Goal: Find contact information: Find contact information

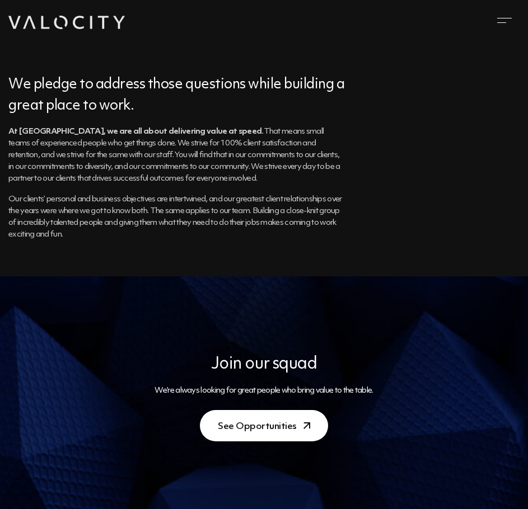
scroll to position [936, 0]
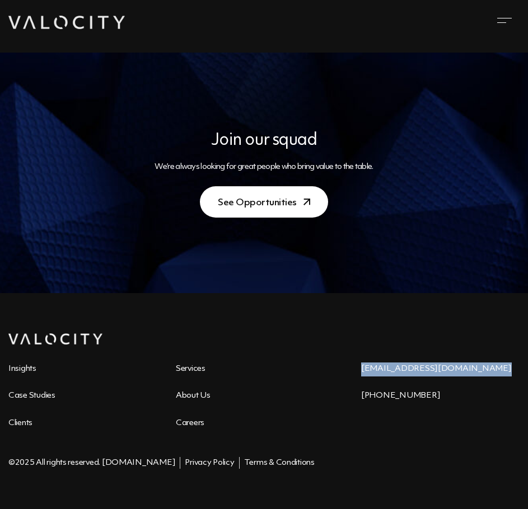
drag, startPoint x: 482, startPoint y: 375, endPoint x: 362, endPoint y: 371, distance: 119.8
click at [362, 371] on p "[EMAIL_ADDRESS][DOMAIN_NAME]" at bounding box center [440, 370] width 158 height 14
copy link "[EMAIL_ADDRESS][DOMAIN_NAME]"
click at [434, 407] on div "[EMAIL_ADDRESS][DOMAIN_NAME] [PHONE_NUMBER]" at bounding box center [440, 410] width 176 height 95
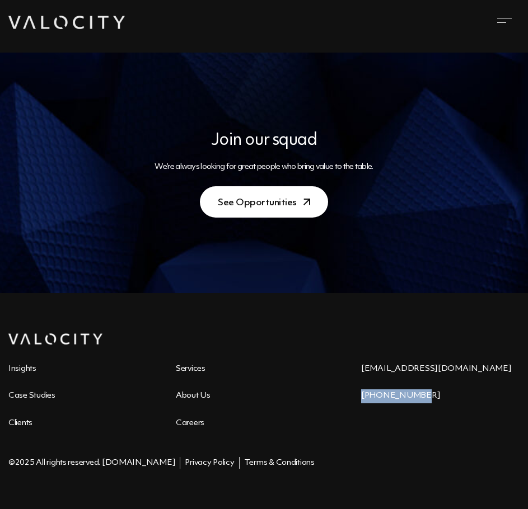
drag, startPoint x: 444, startPoint y: 399, endPoint x: 359, endPoint y: 394, distance: 84.6
click at [359, 394] on div "business@valocitydigital.com 415-236-2720" at bounding box center [440, 410] width 176 height 95
copy p "[PHONE_NUMBER]"
click at [298, 336] on div at bounding box center [263, 338] width 511 height 11
click at [206, 394] on link "About Us" at bounding box center [193, 396] width 35 height 8
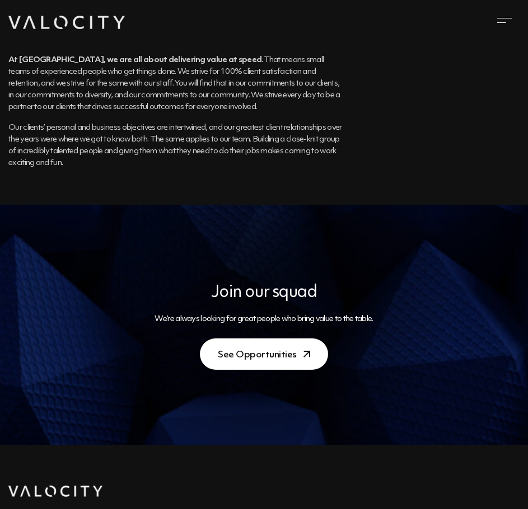
scroll to position [936, 0]
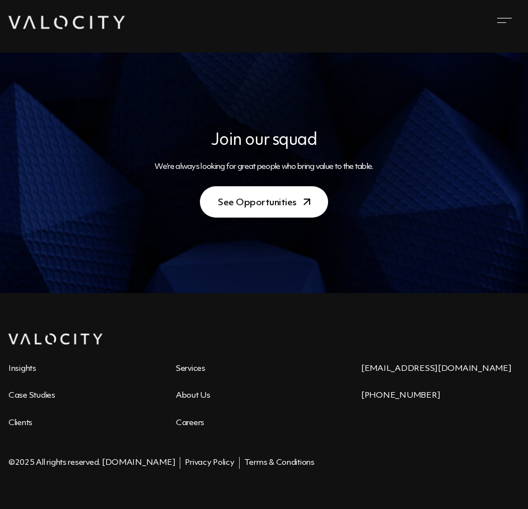
click at [332, 419] on li "Careers" at bounding box center [259, 424] width 167 height 14
drag, startPoint x: 252, startPoint y: 407, endPoint x: 175, endPoint y: 433, distance: 81.4
click at [250, 411] on ul "Insights Services Case Studies About Us Clients Careers" at bounding box center [175, 404] width 335 height 82
drag, startPoint x: 105, startPoint y: 464, endPoint x: 178, endPoint y: 468, distance: 72.9
click at [175, 468] on div "©2025 All rights reserved. [DOMAIN_NAME]" at bounding box center [91, 463] width 167 height 12
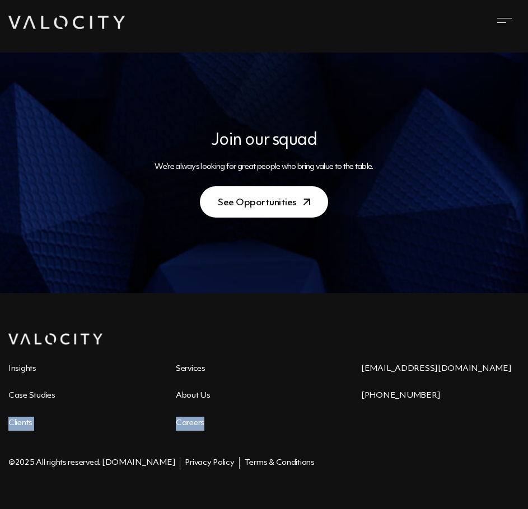
copy div "ValocityDigital.com"
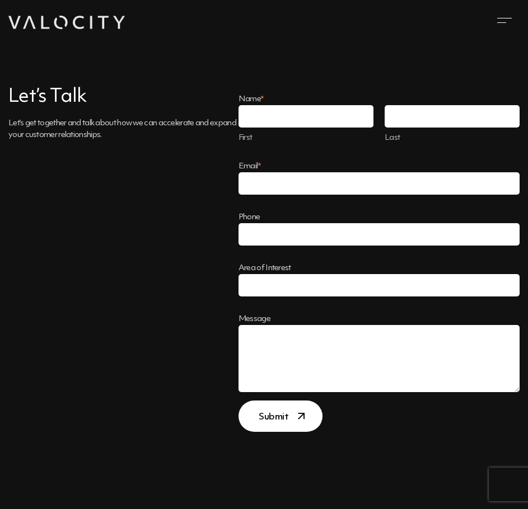
scroll to position [179, 0]
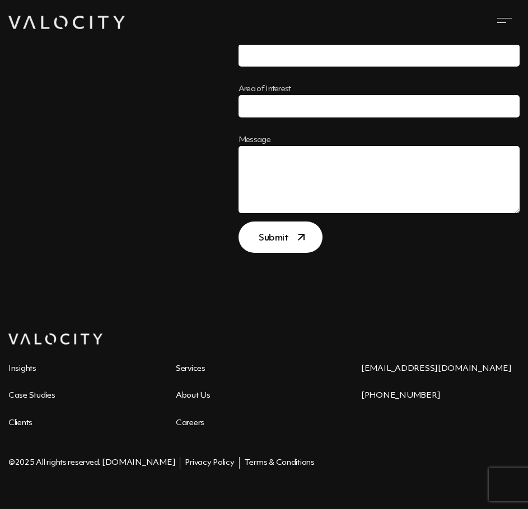
click at [220, 292] on div "Let’s Talk Let’s get together and talk about how we can accelerate and expand y…" at bounding box center [264, 79] width 528 height 427
click at [196, 398] on link "About Us" at bounding box center [193, 396] width 35 height 8
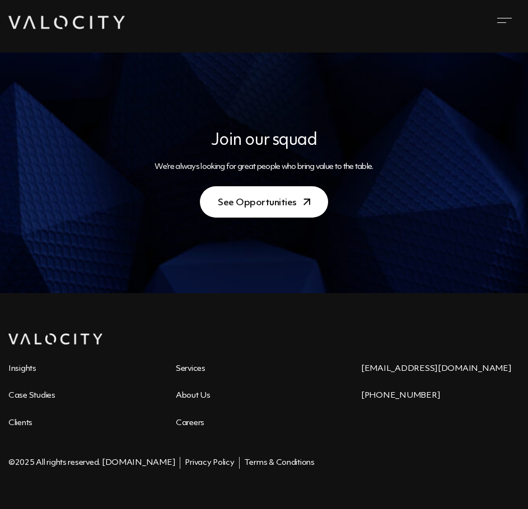
scroll to position [712, 0]
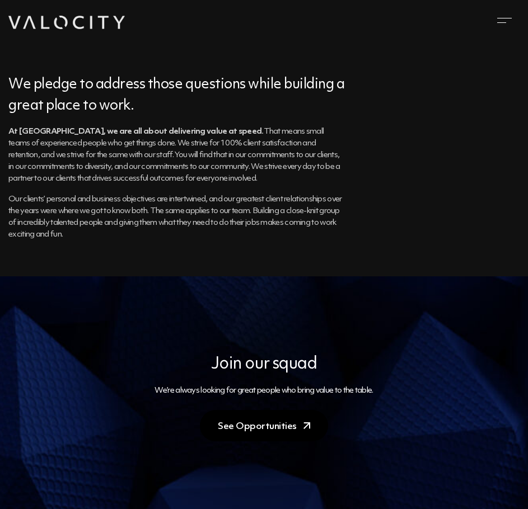
click at [262, 429] on link "See Opportunities" at bounding box center [264, 425] width 128 height 31
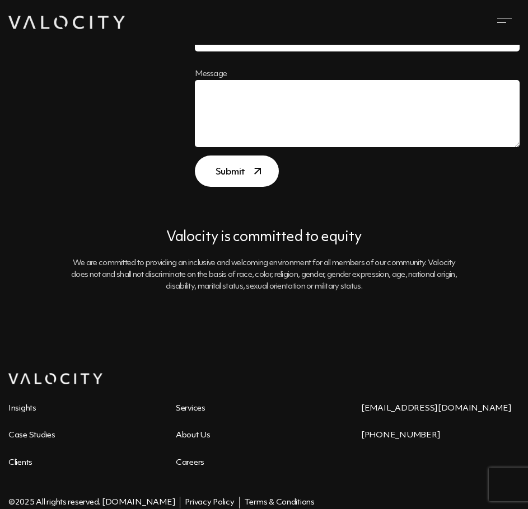
scroll to position [711, 0]
